Goal: Navigation & Orientation: Find specific page/section

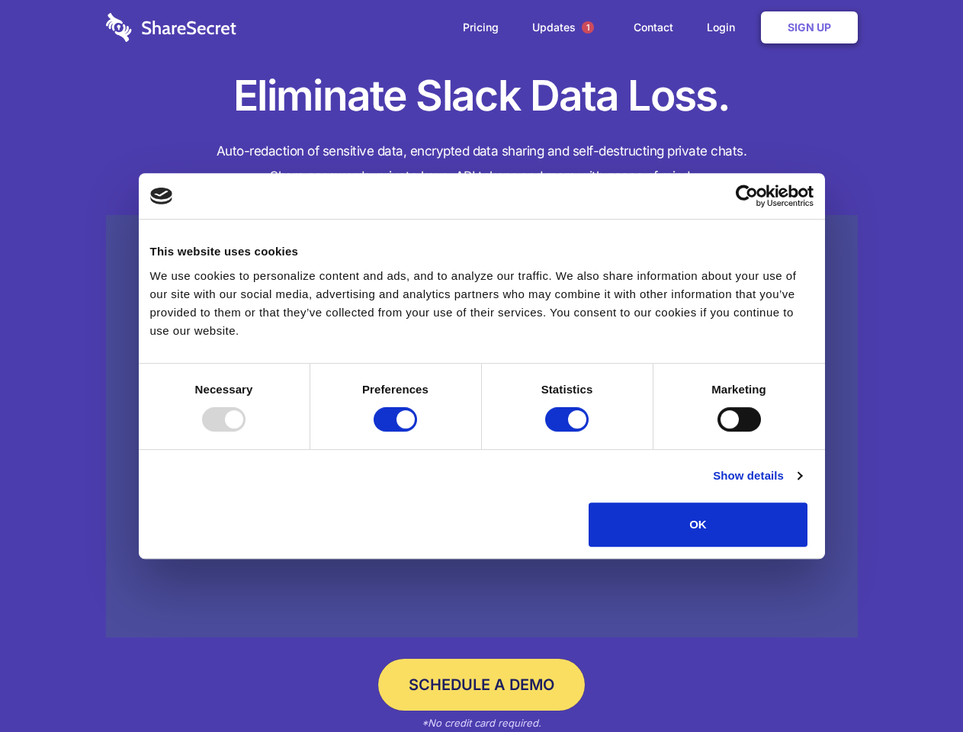
click at [246, 432] on div at bounding box center [223, 419] width 43 height 24
click at [417, 432] on input "Preferences" at bounding box center [395, 419] width 43 height 24
checkbox input "false"
click at [569, 432] on input "Statistics" at bounding box center [566, 419] width 43 height 24
checkbox input "false"
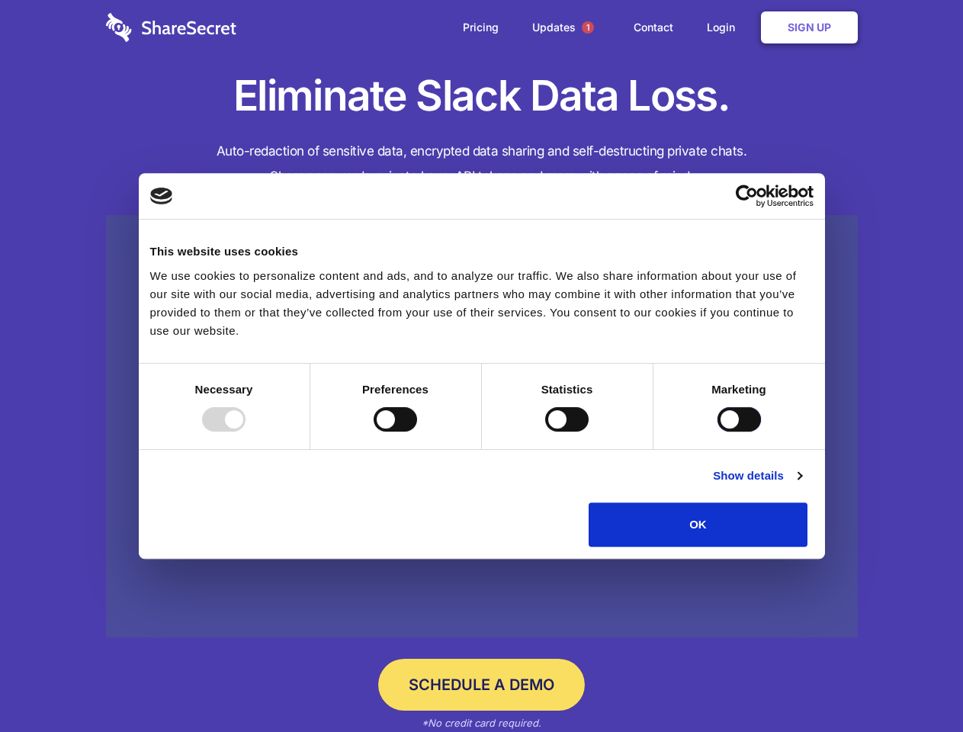
click at [718, 432] on input "Marketing" at bounding box center [739, 419] width 43 height 24
checkbox input "true"
click at [801, 485] on link "Show details" at bounding box center [757, 476] width 88 height 18
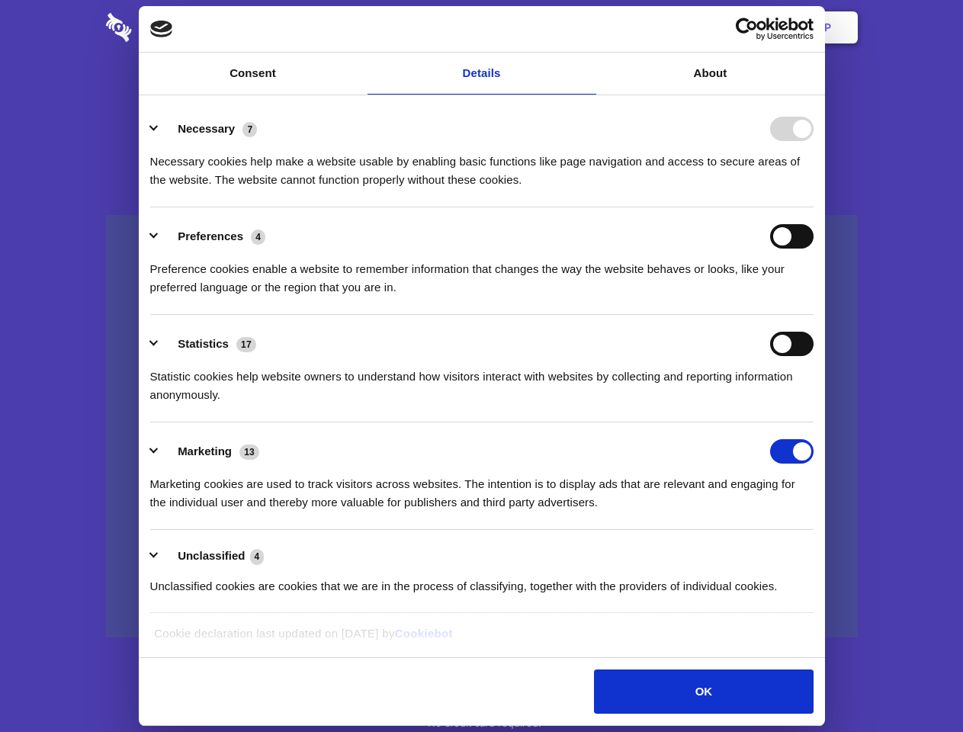
click at [843, 552] on link at bounding box center [482, 426] width 752 height 423
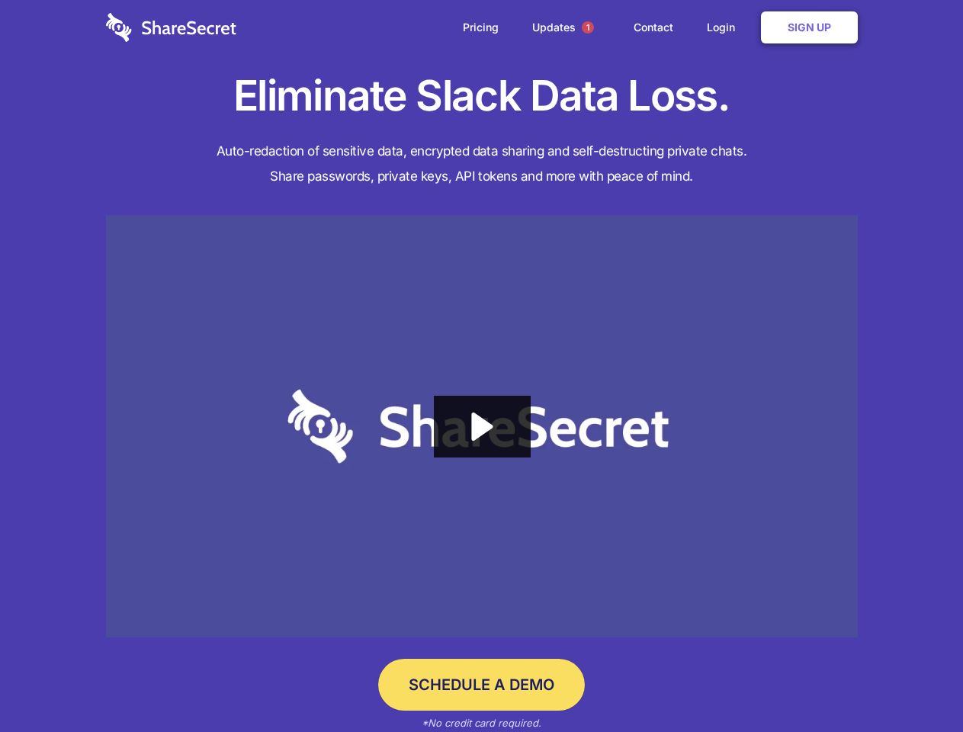
click at [587, 27] on span "1" at bounding box center [588, 27] width 12 height 12
